Goal: Task Accomplishment & Management: Use online tool/utility

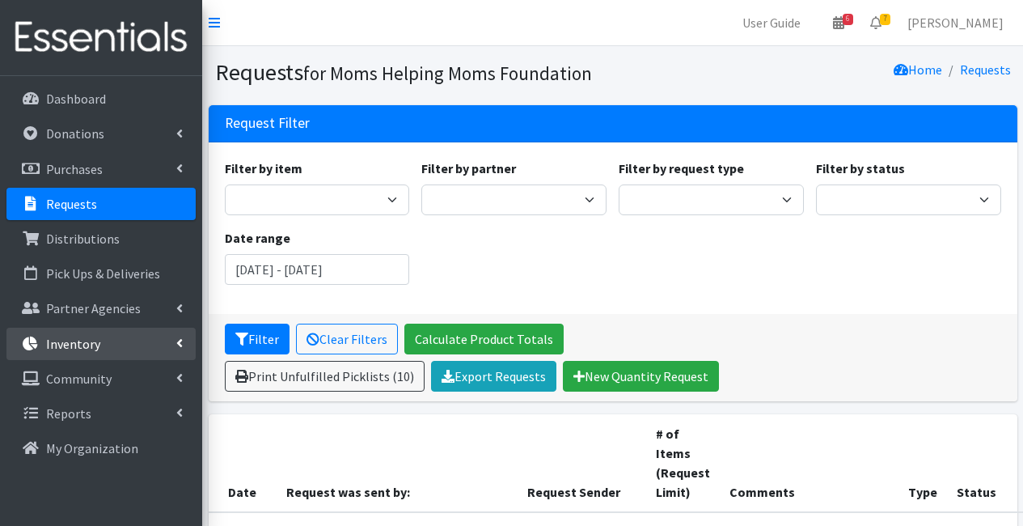
scroll to position [3877, 44]
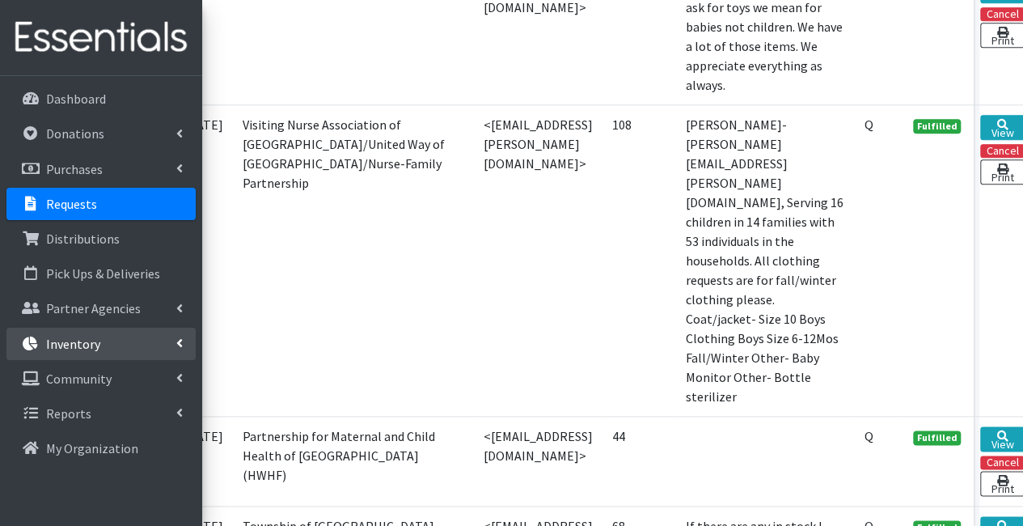
click at [112, 334] on link "Inventory" at bounding box center [100, 343] width 189 height 32
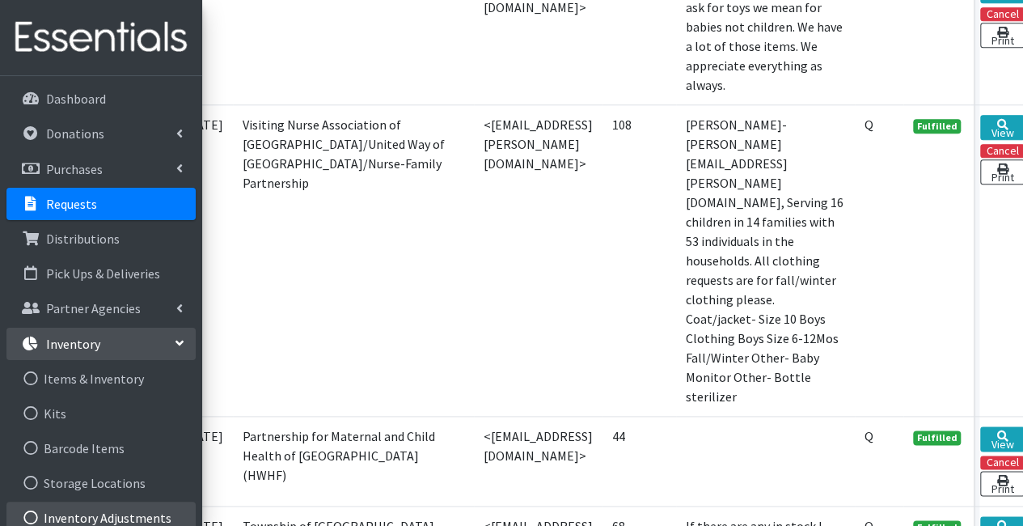
click at [173, 509] on link "Inventory Adjustments" at bounding box center [100, 517] width 189 height 32
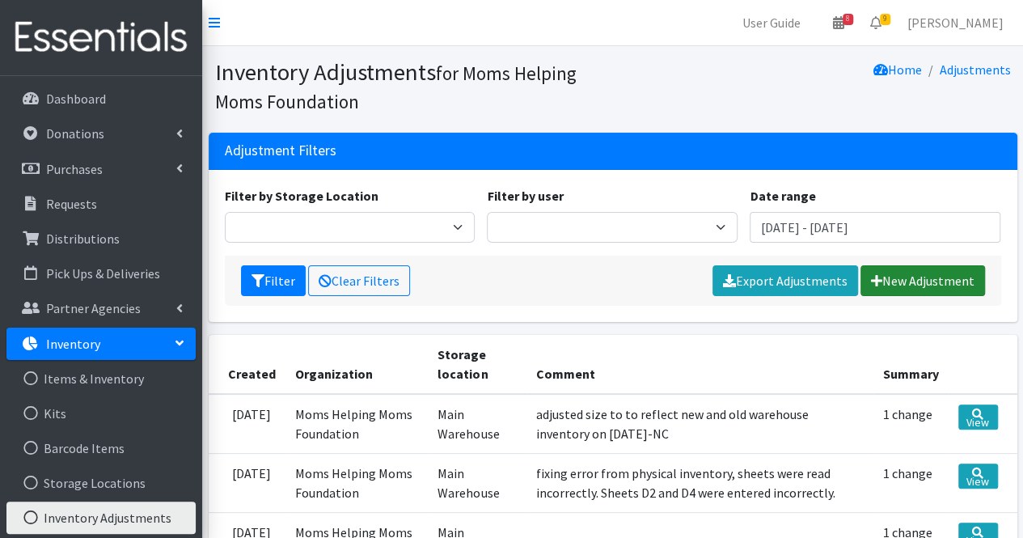
click at [935, 281] on link "New Adjustment" at bounding box center [922, 280] width 125 height 31
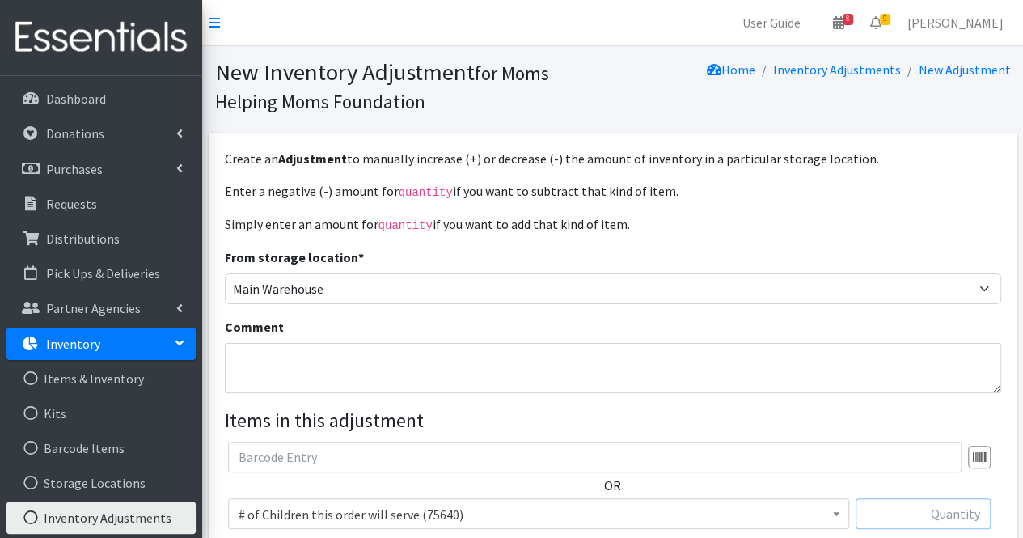
click at [940, 505] on input "text" at bounding box center [922, 513] width 135 height 31
type input "584"
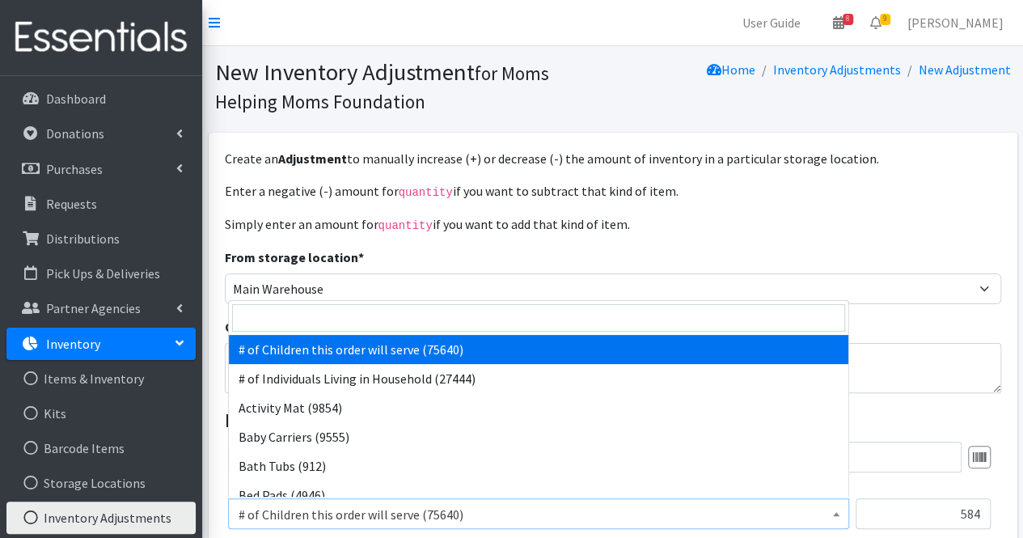
click at [500, 513] on span "# of Children this order will serve (75640)" at bounding box center [539, 514] width 600 height 23
click at [289, 319] on input "search" at bounding box center [538, 317] width 613 height 27
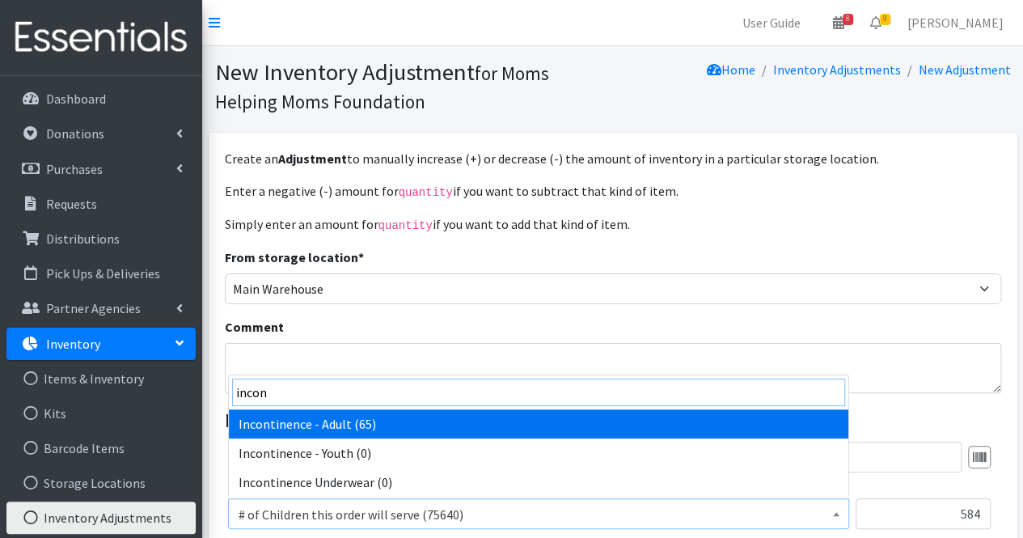
type input "incon"
select select "302"
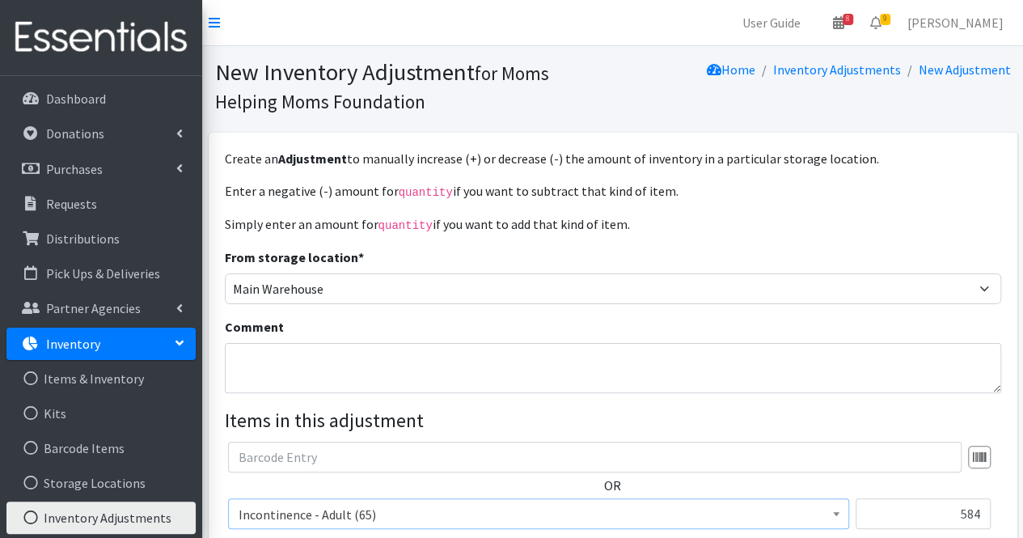
click at [420, 422] on legend "Items in this adjustment" at bounding box center [613, 420] width 776 height 29
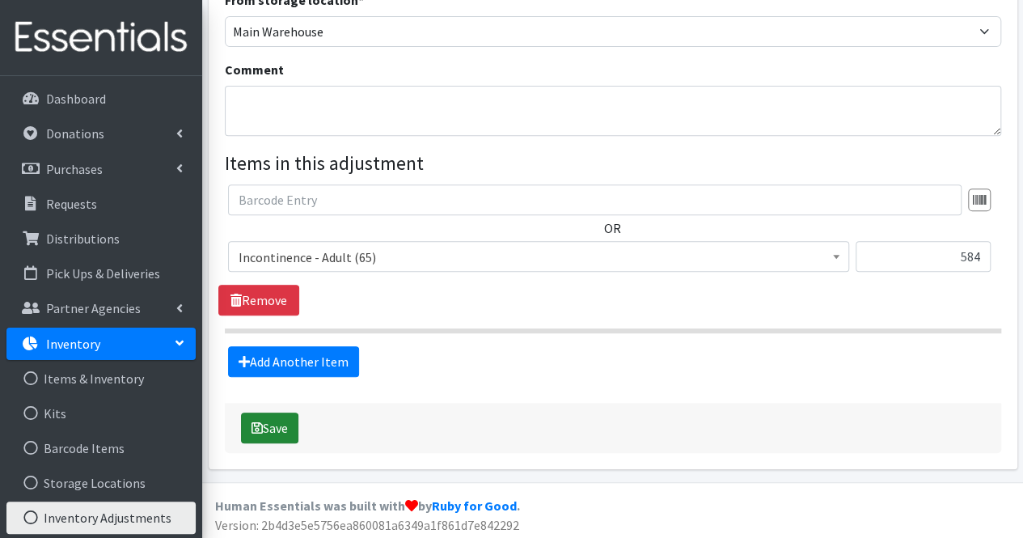
click at [278, 430] on button "Save" at bounding box center [269, 427] width 57 height 31
